Goal: Information Seeking & Learning: Learn about a topic

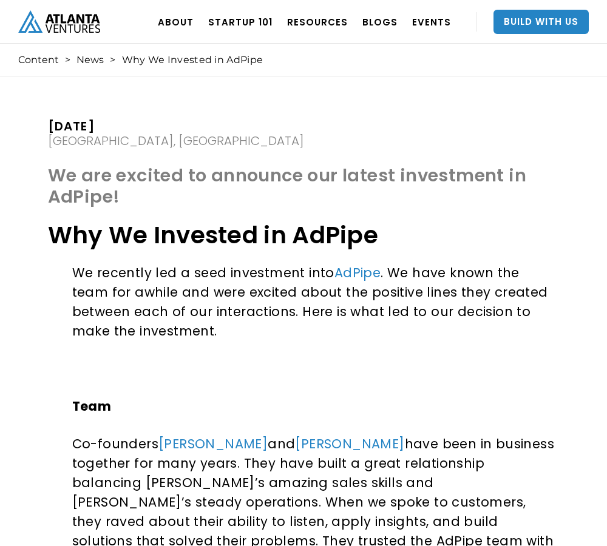
scroll to position [201, 0]
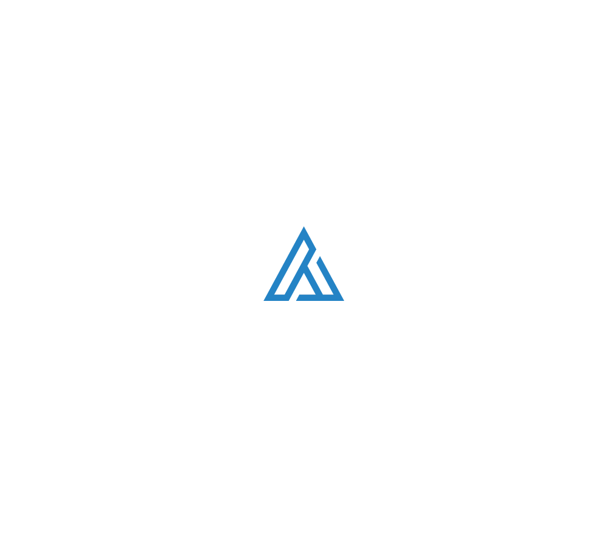
scroll to position [742, 0]
